Goal: Transaction & Acquisition: Book appointment/travel/reservation

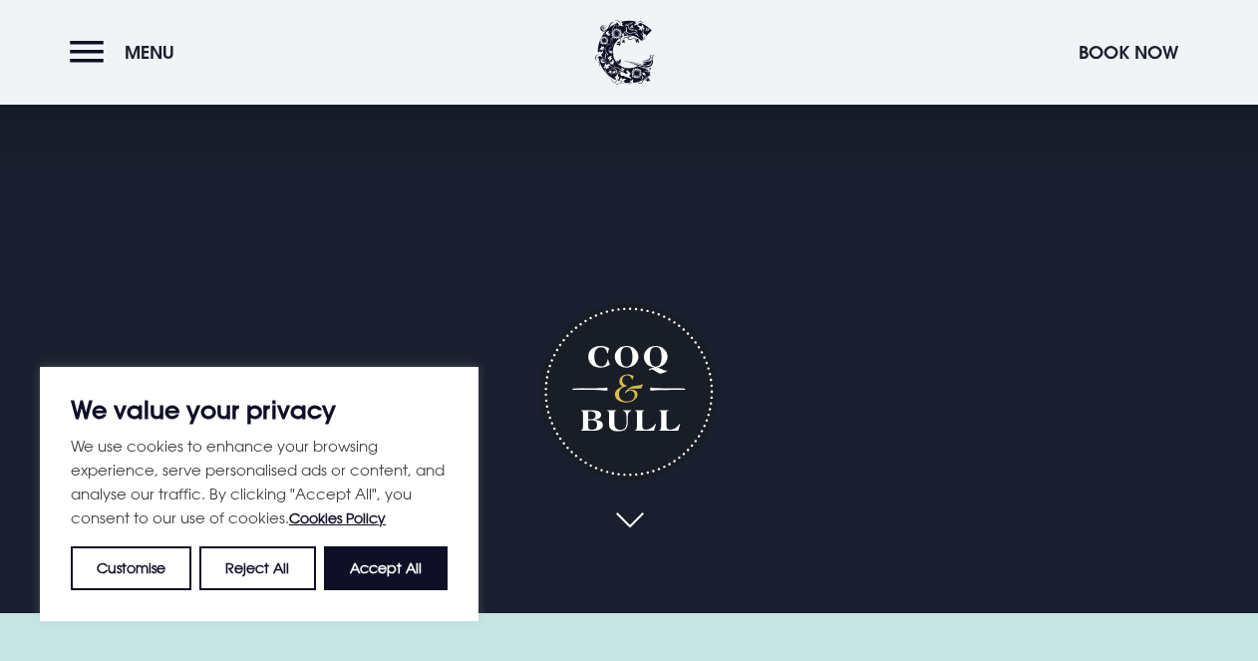
scroll to position [48, 0]
click at [383, 569] on button "Accept All" at bounding box center [386, 568] width 124 height 44
checkbox input "true"
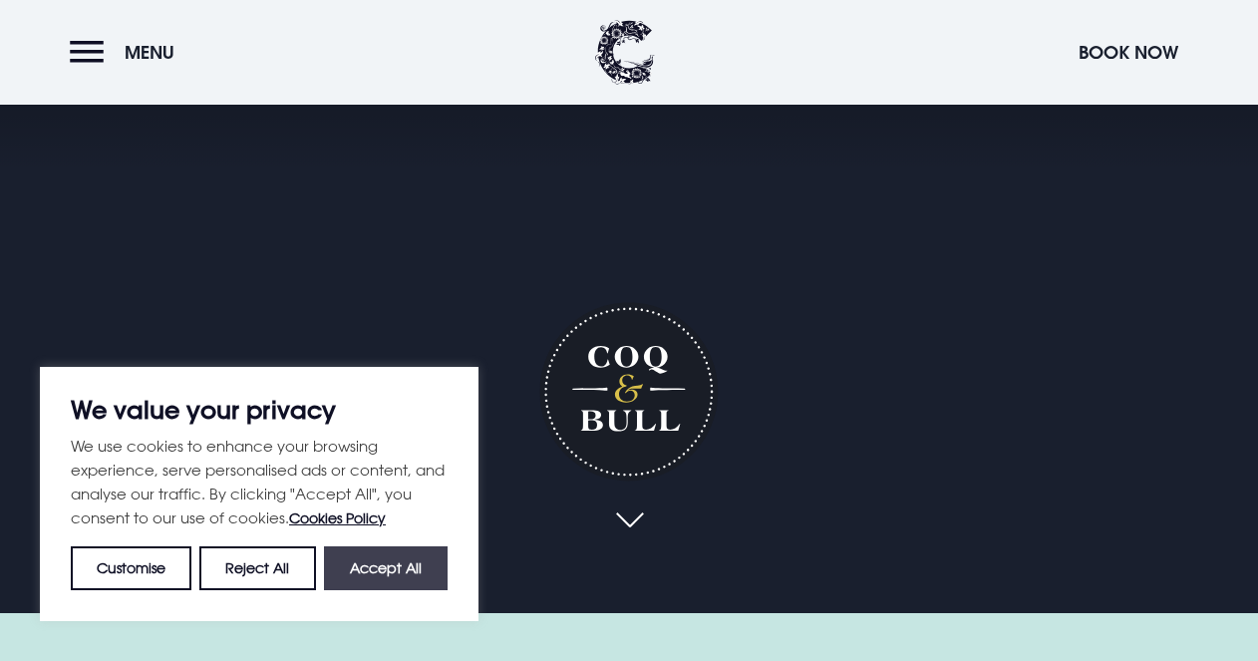
checkbox input "true"
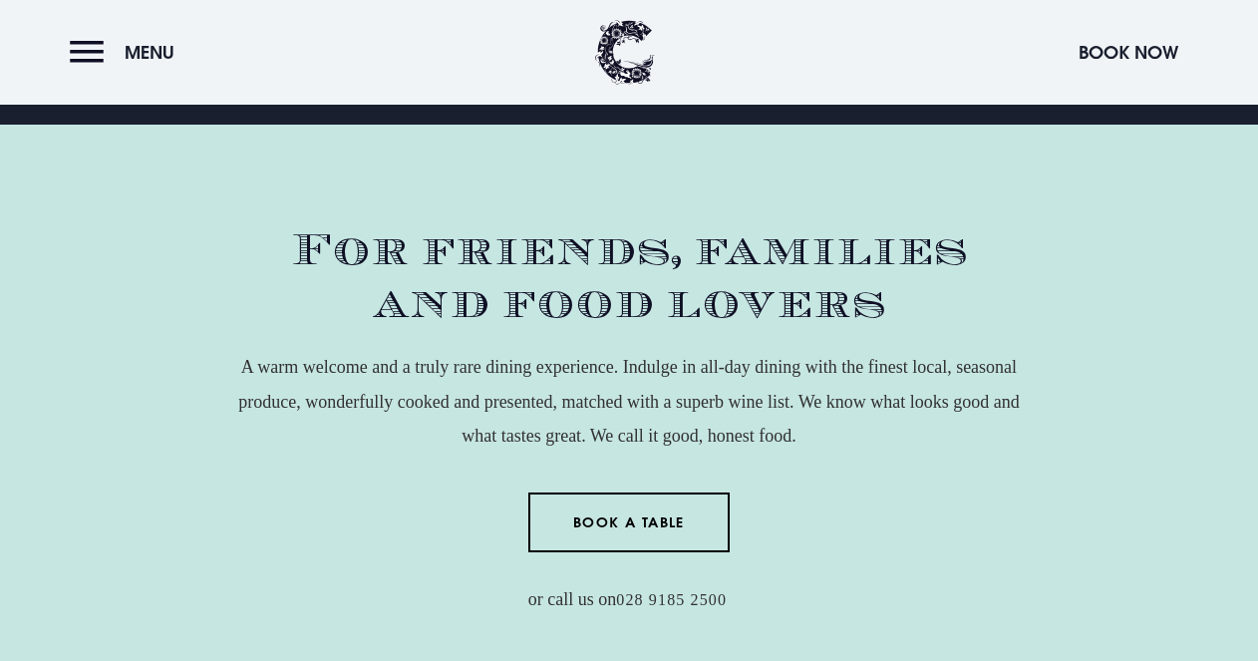
scroll to position [539, 0]
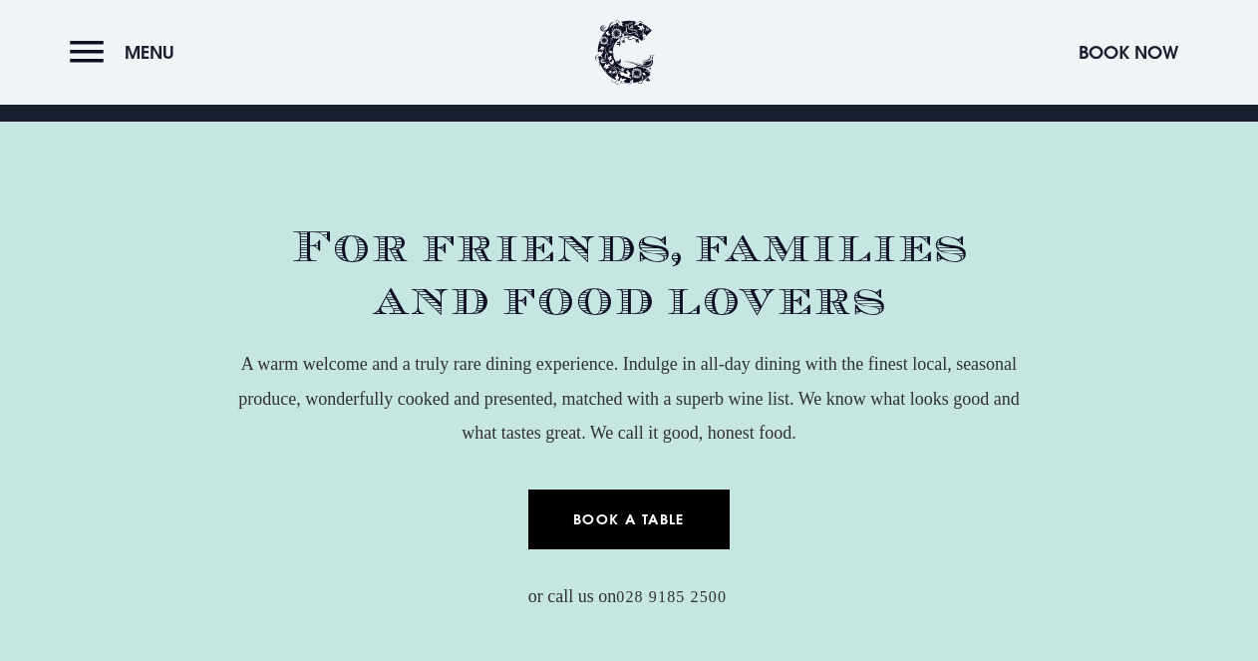
click at [583, 521] on link "Book a Table" at bounding box center [629, 520] width 202 height 60
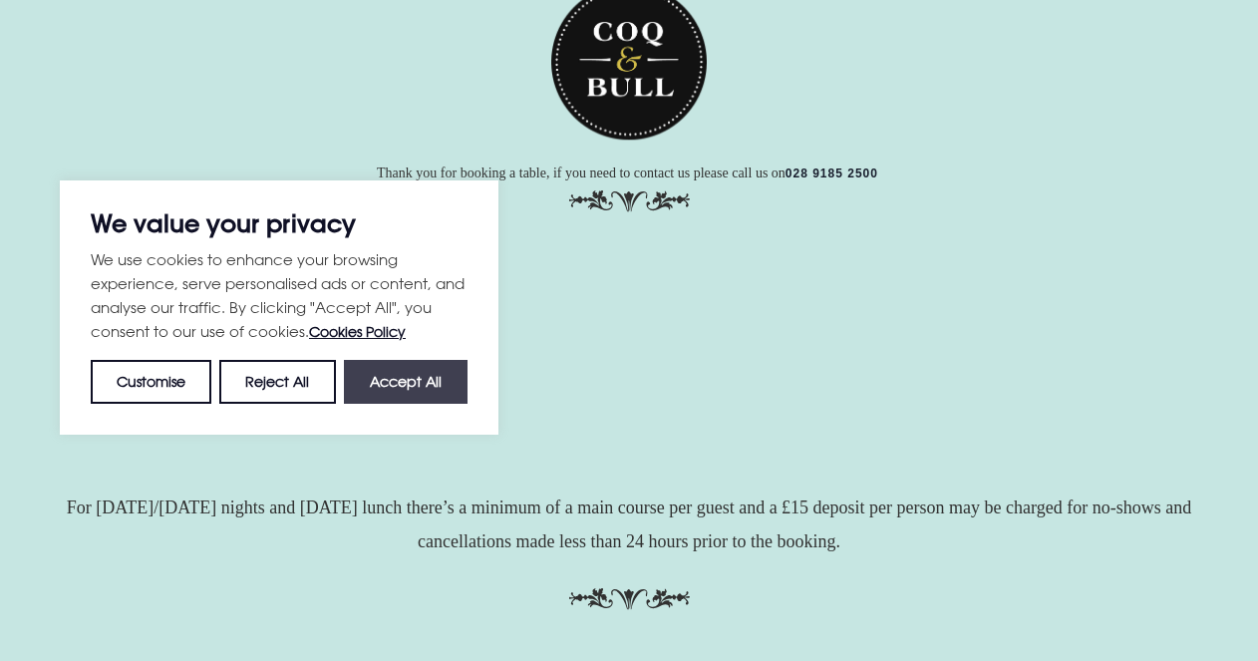
click at [429, 379] on button "Accept All" at bounding box center [406, 382] width 124 height 44
checkbox input "true"
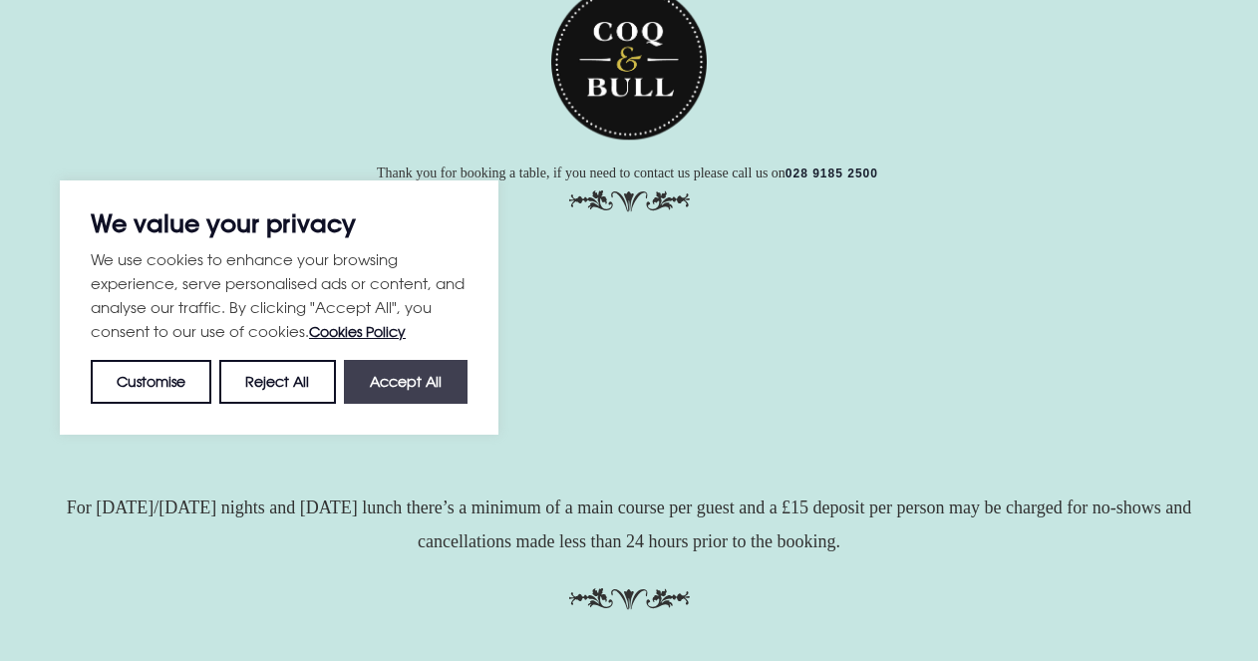
checkbox input "true"
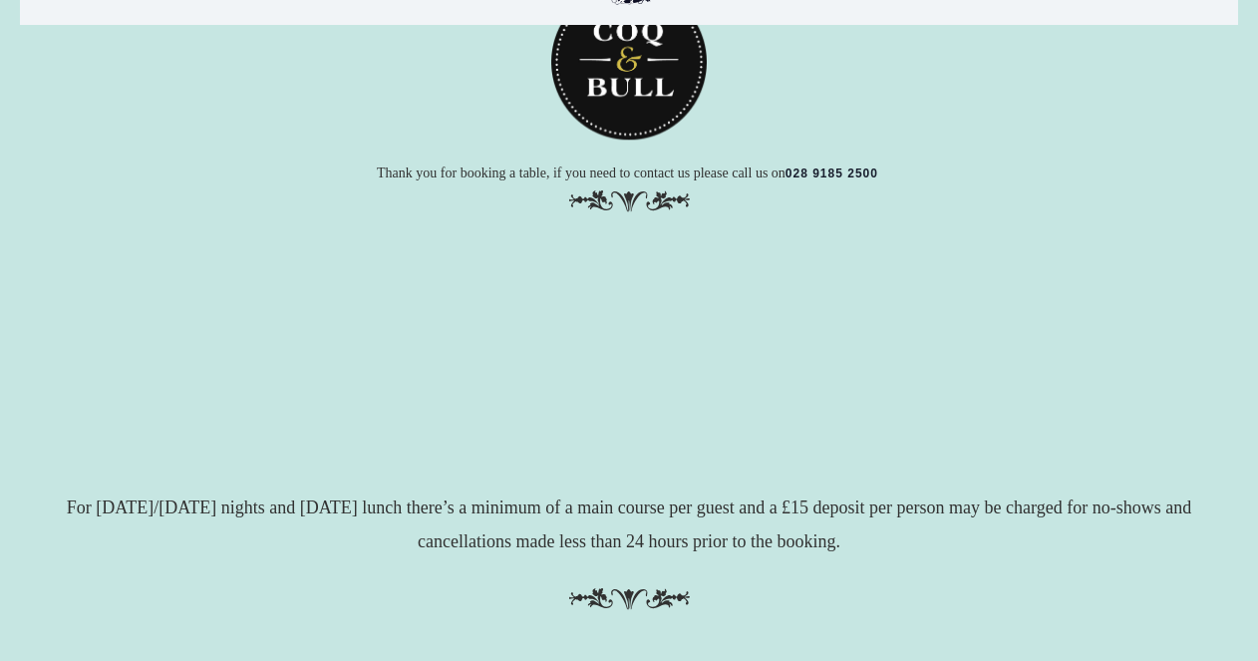
scroll to position [30, 0]
